Goal: Find specific page/section: Find specific page/section

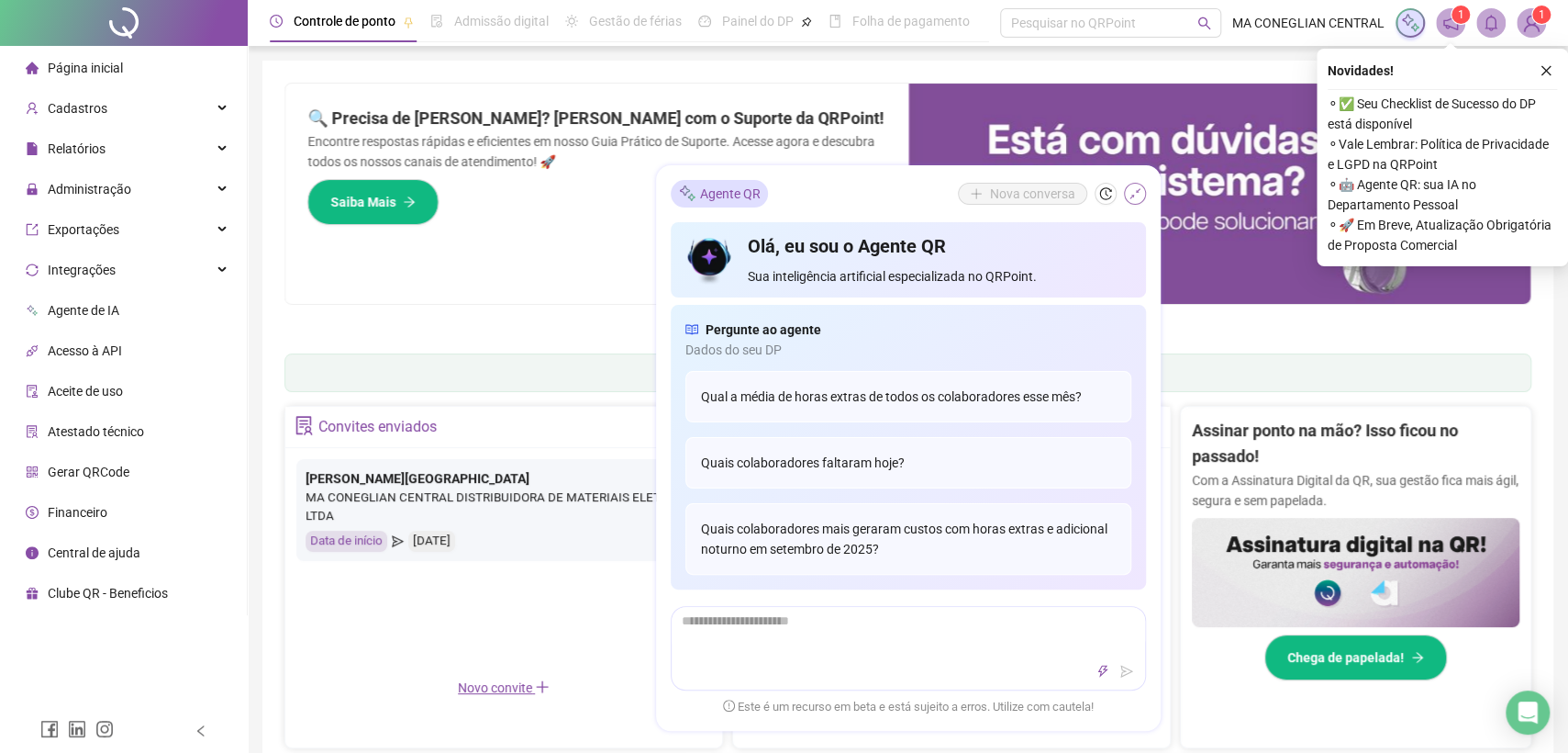
click at [1139, 199] on icon "shrink" at bounding box center [1135, 194] width 13 height 13
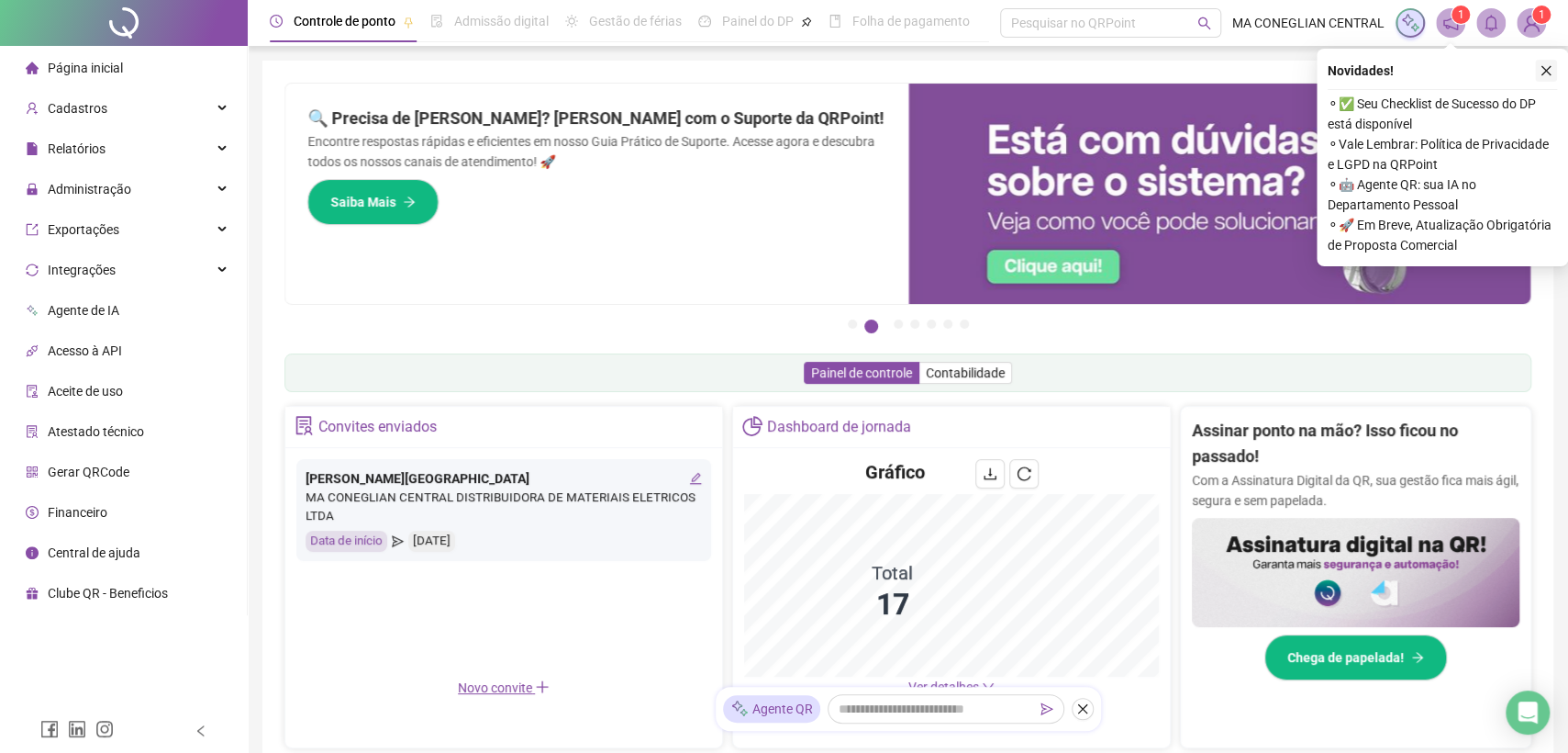
click at [1548, 74] on icon "close" at bounding box center [1547, 71] width 13 height 13
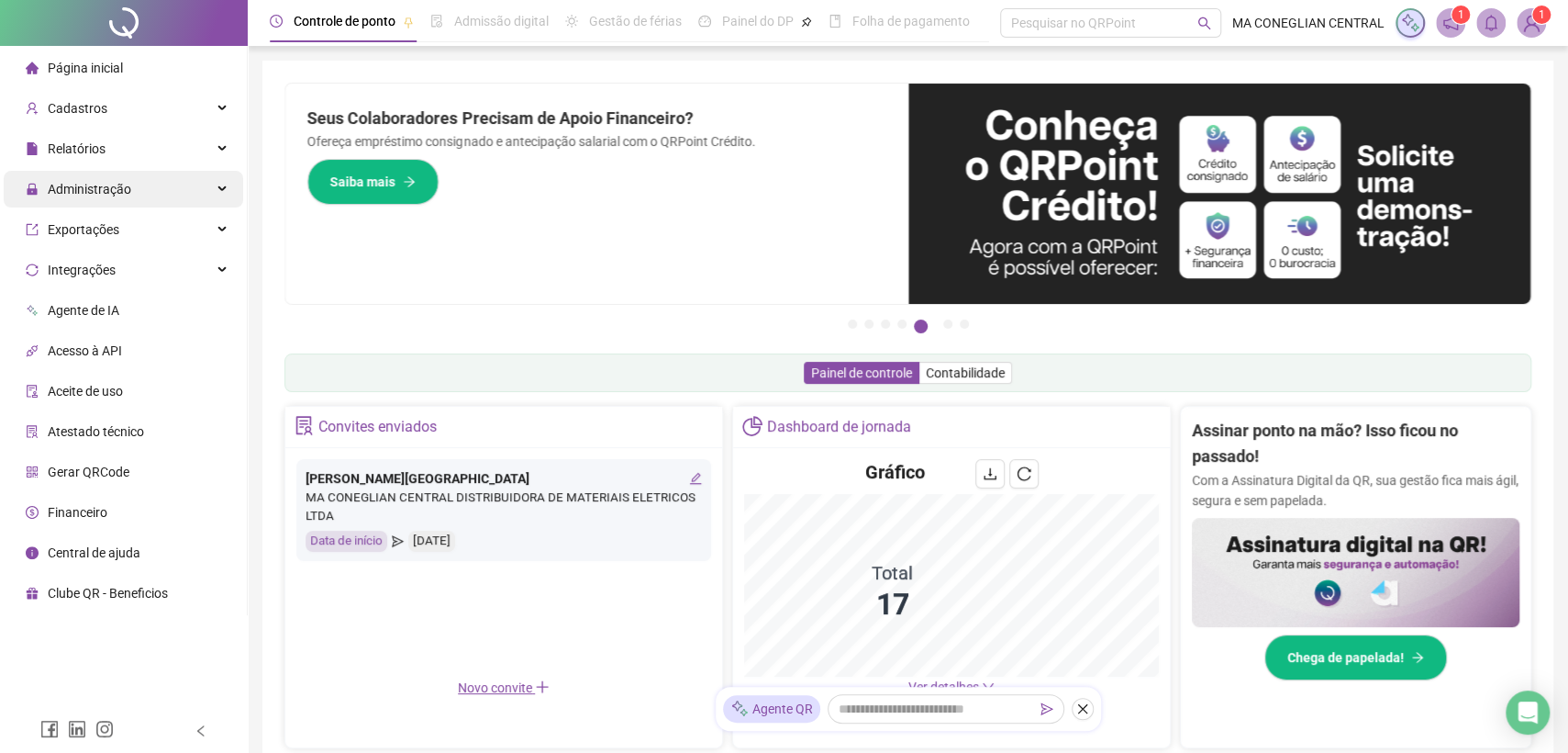
click at [68, 188] on span "Administração" at bounding box center [89, 189] width 84 height 15
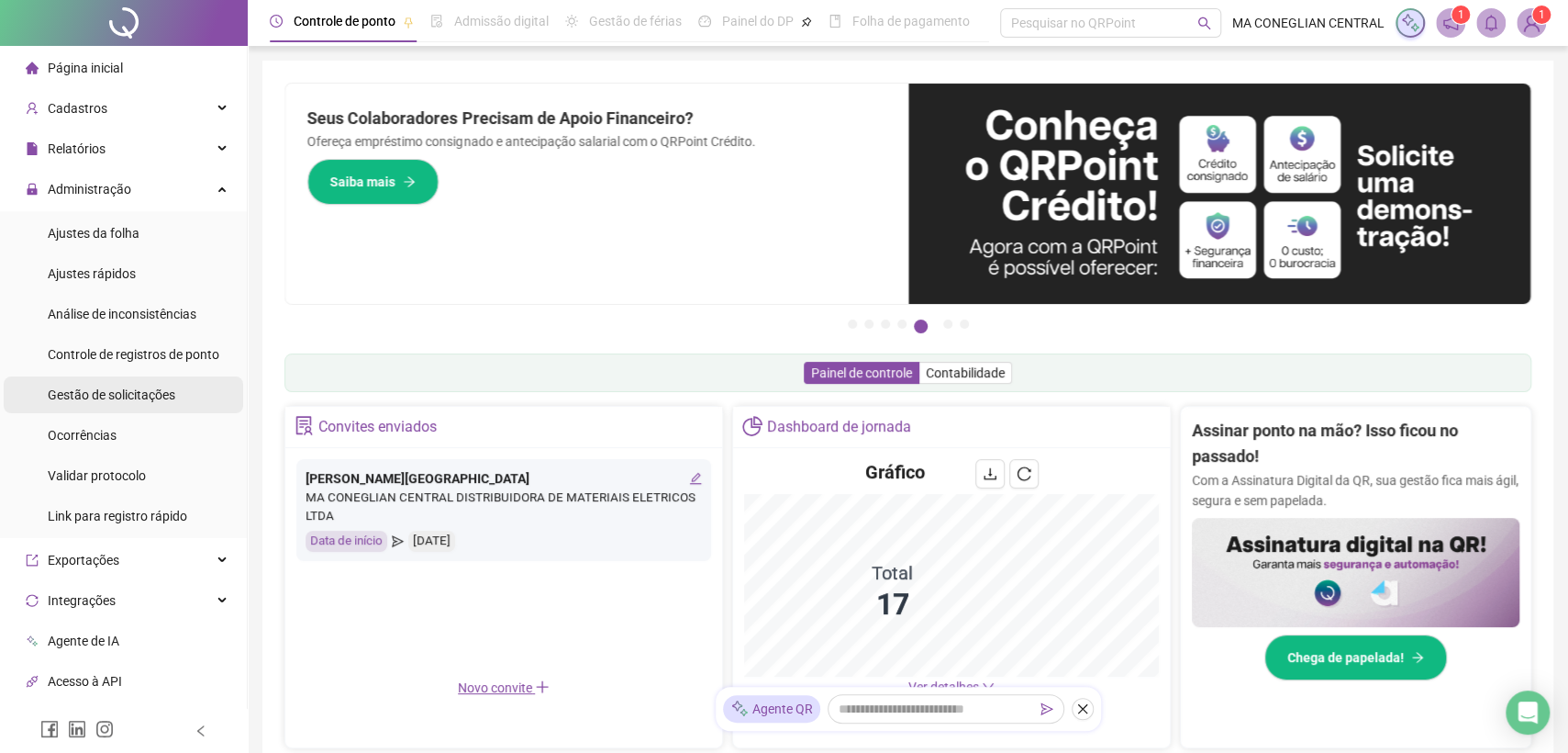
click at [115, 388] on span "Gestão de solicitações" at bounding box center [111, 395] width 128 height 15
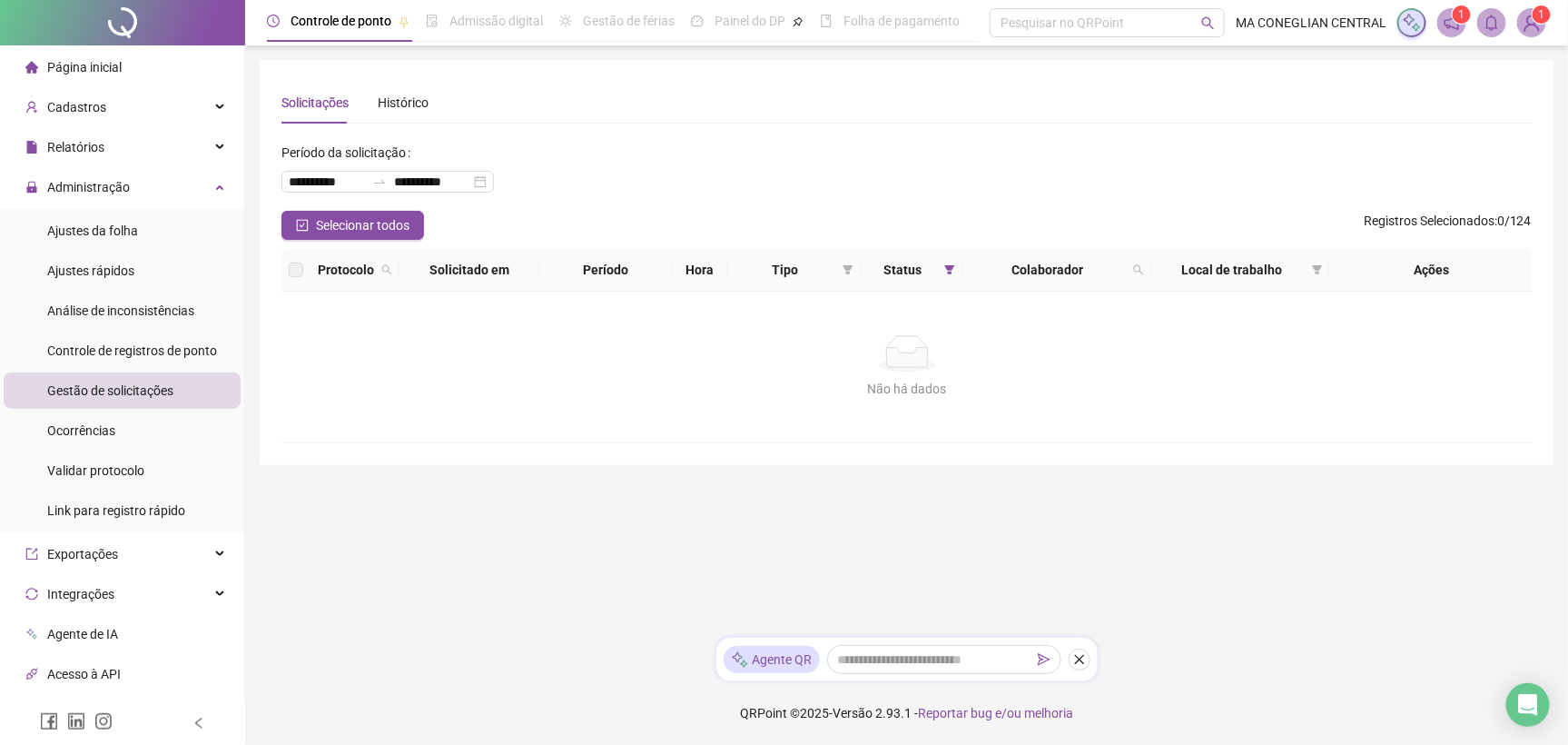
click at [121, 10] on div at bounding box center [123, 22] width 245 height 45
